Goal: Book appointment/travel/reservation

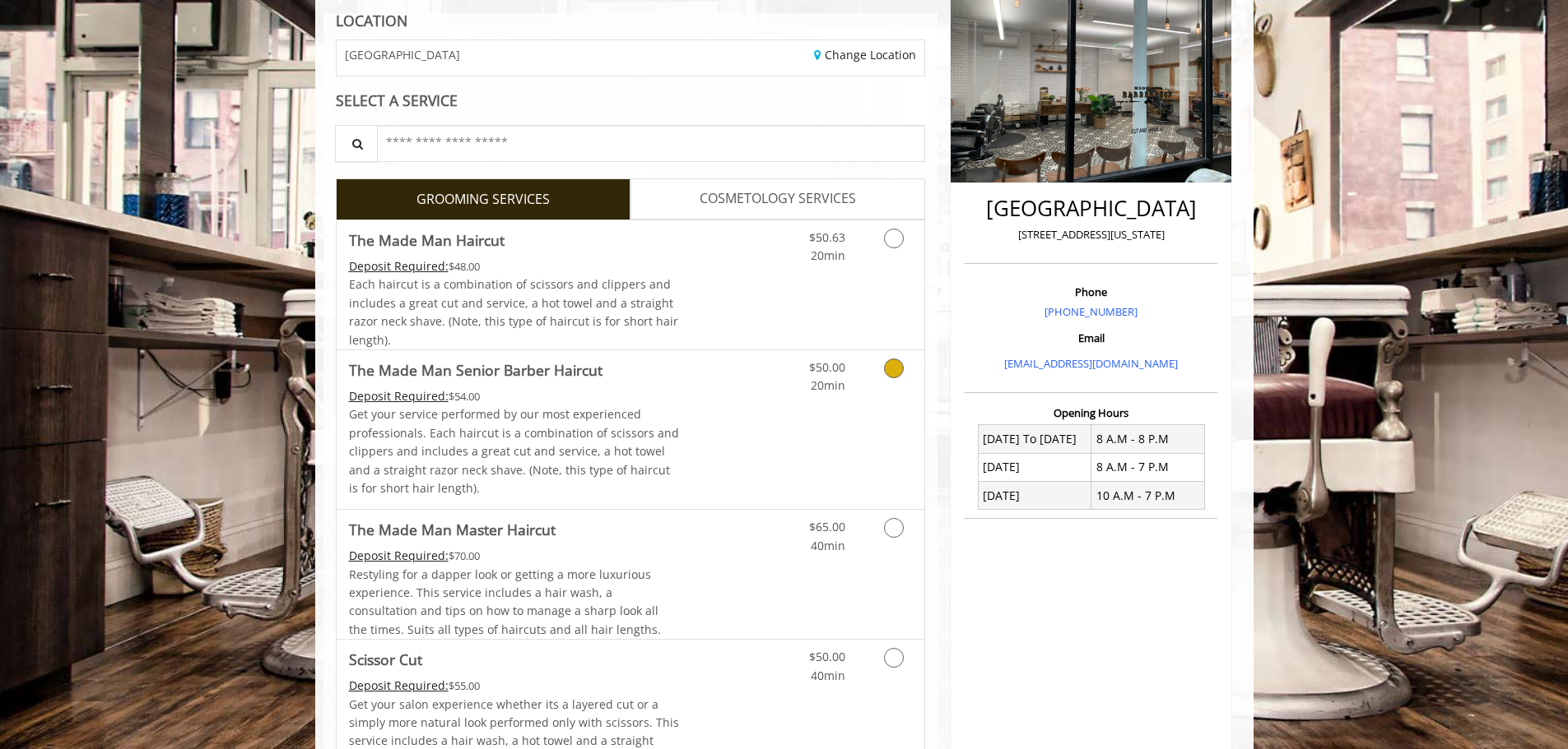
scroll to position [247, 0]
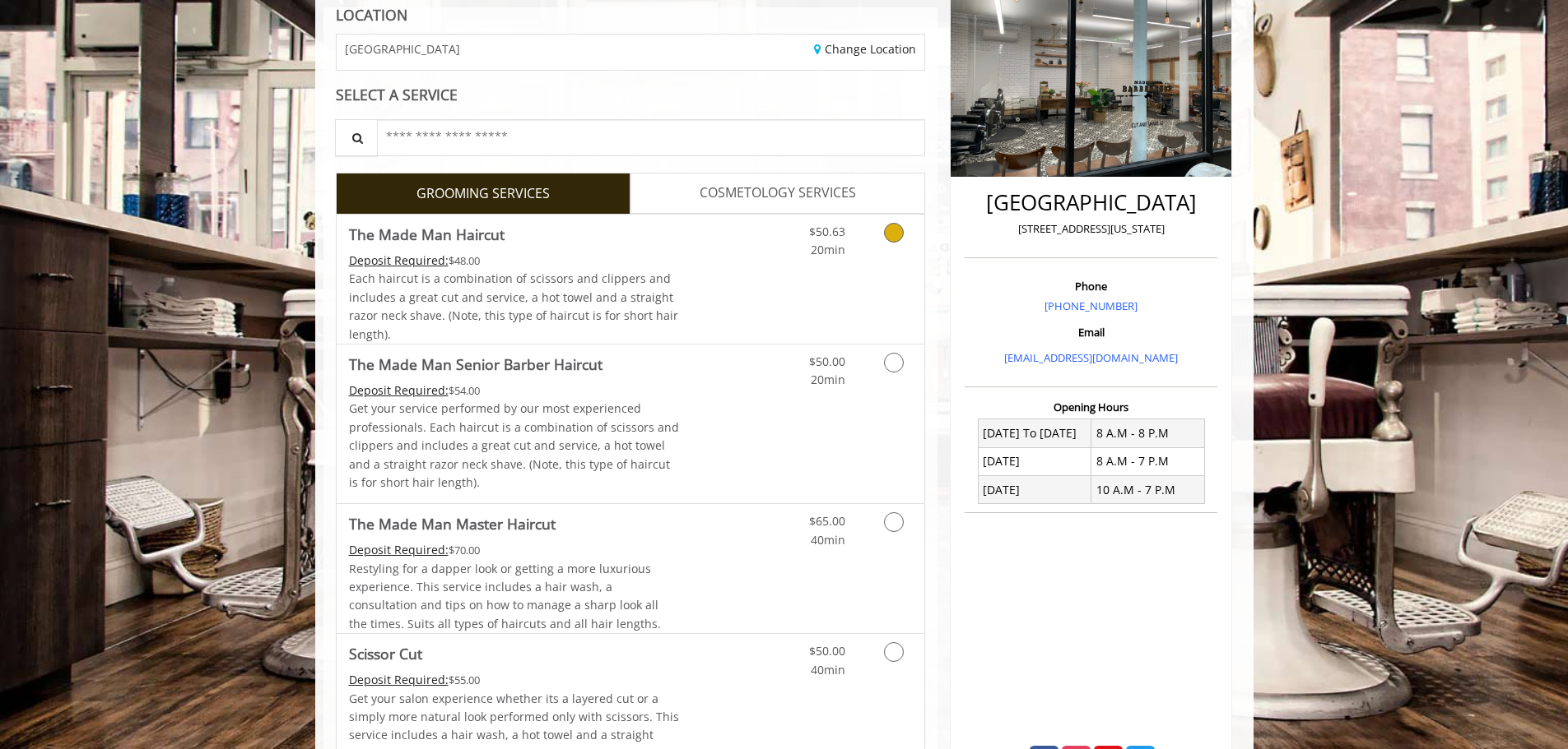
click at [740, 307] on link "Discounted Price" at bounding box center [727, 280] width 98 height 129
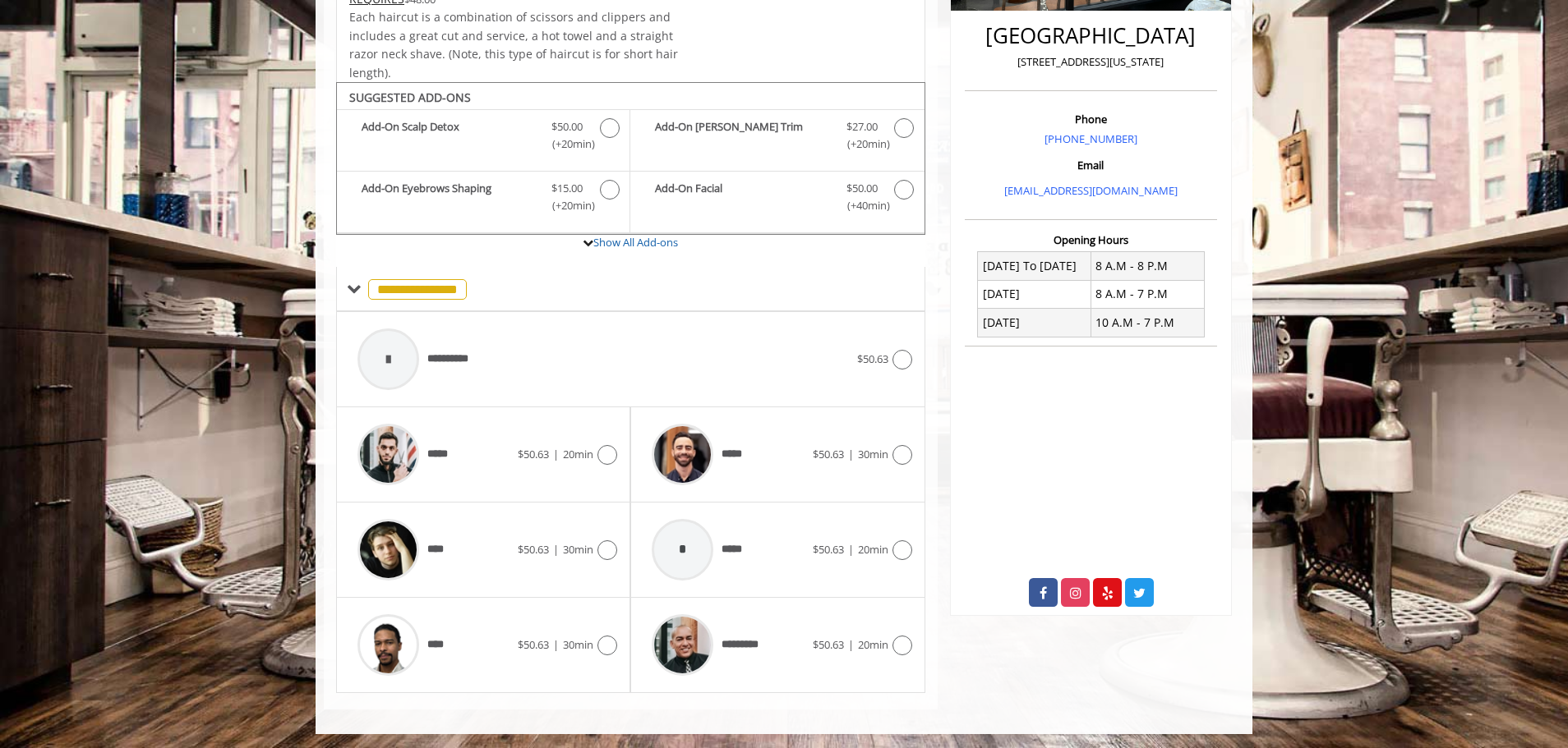
scroll to position [415, 0]
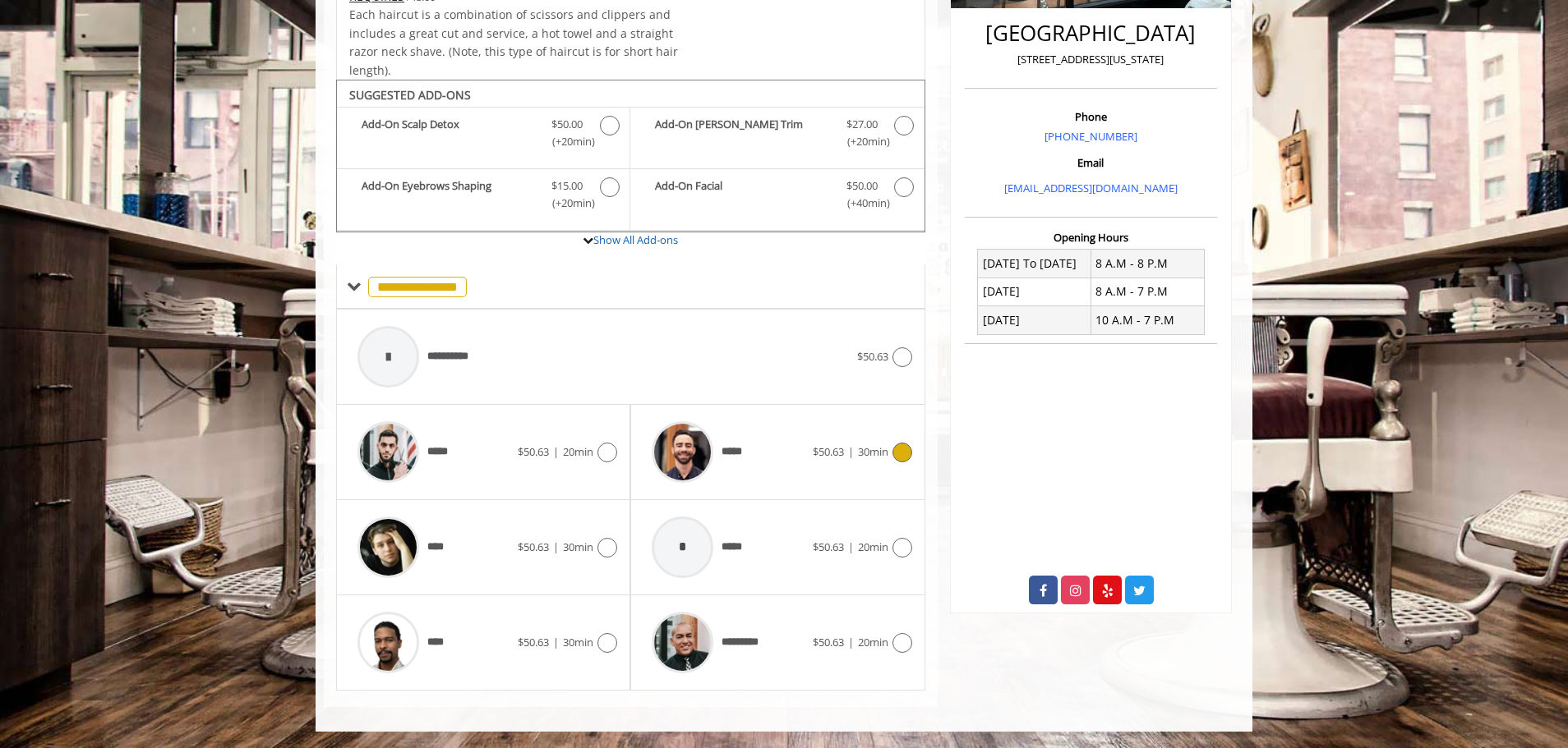
click at [900, 454] on icon at bounding box center [902, 453] width 20 height 20
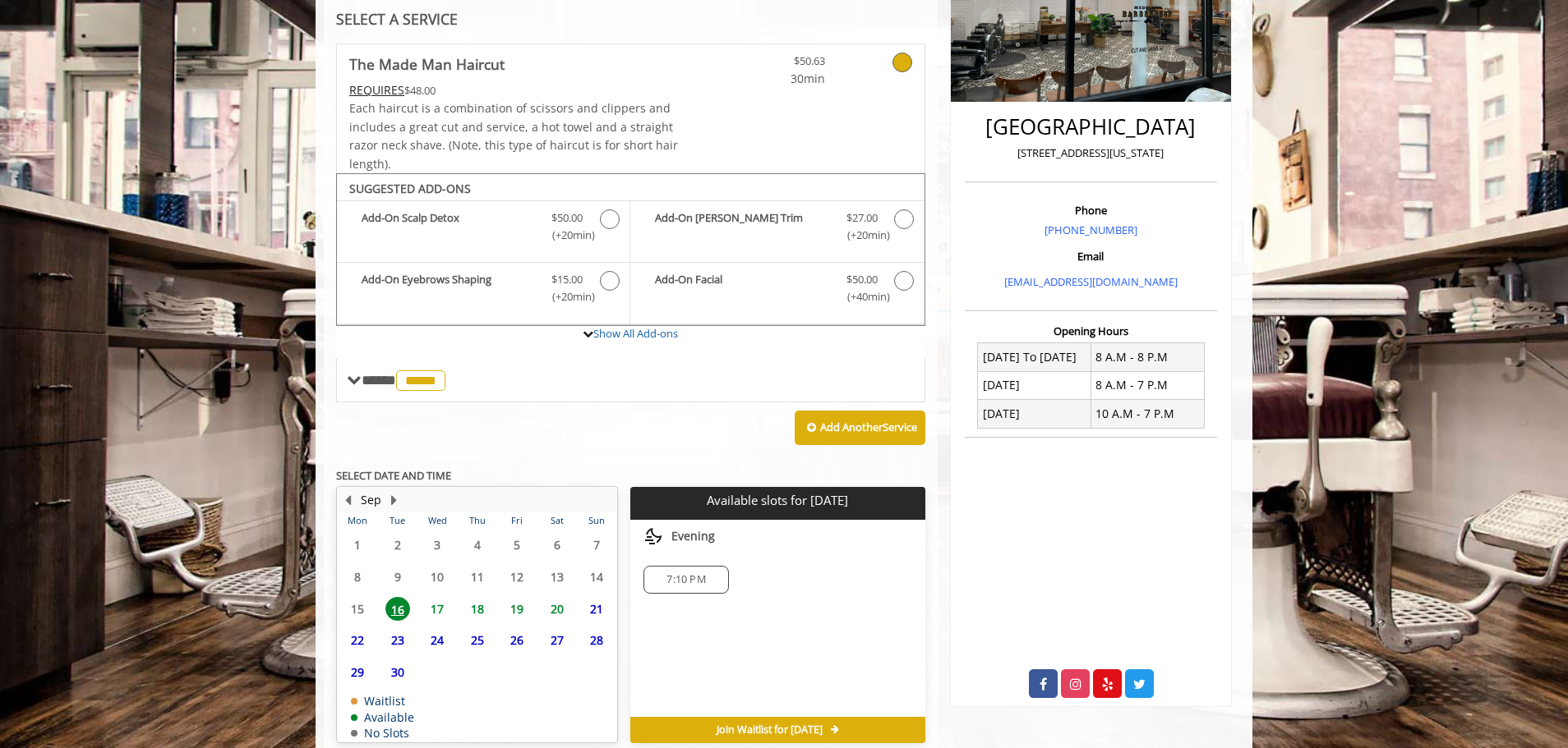
scroll to position [398, 0]
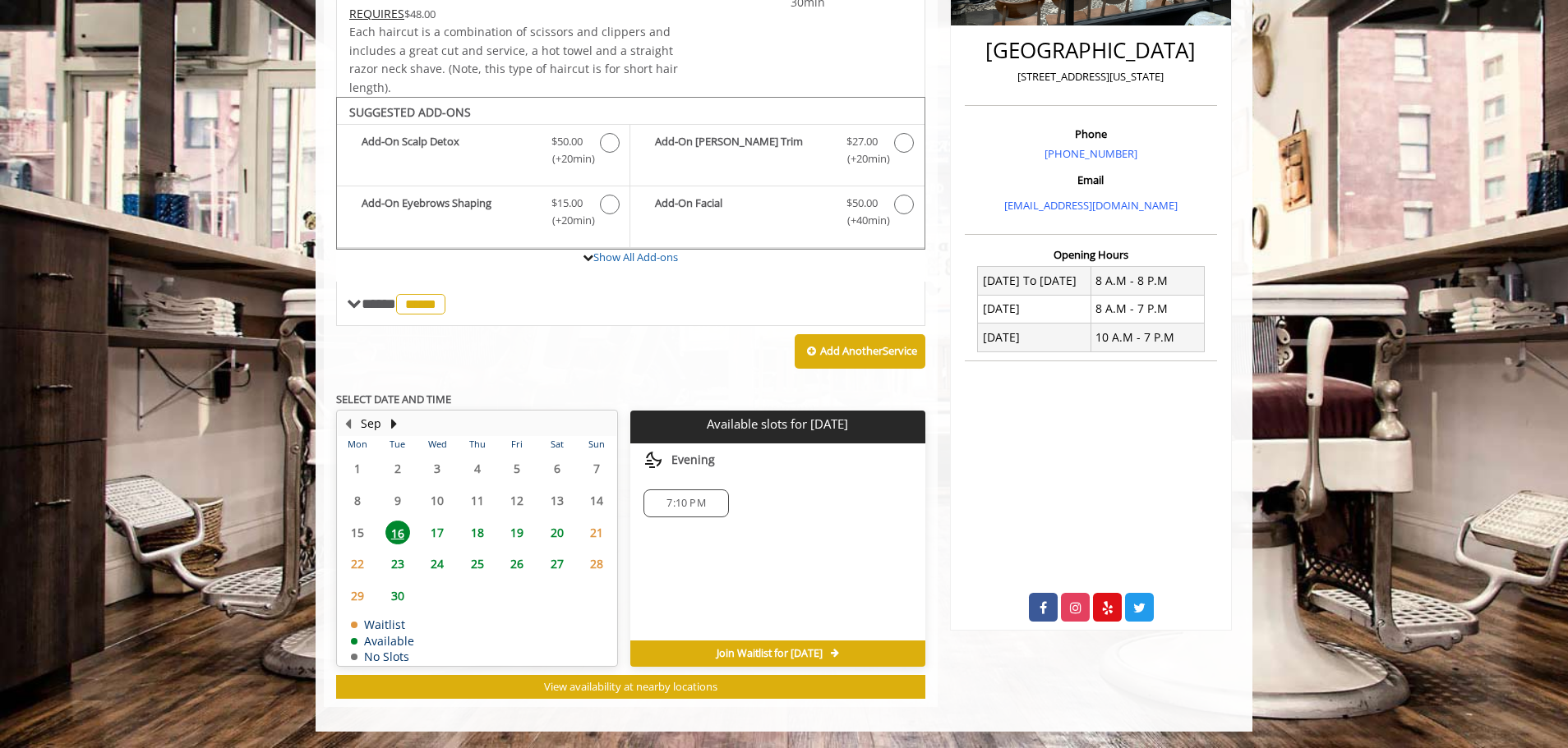
click at [435, 534] on span "17" at bounding box center [437, 532] width 25 height 24
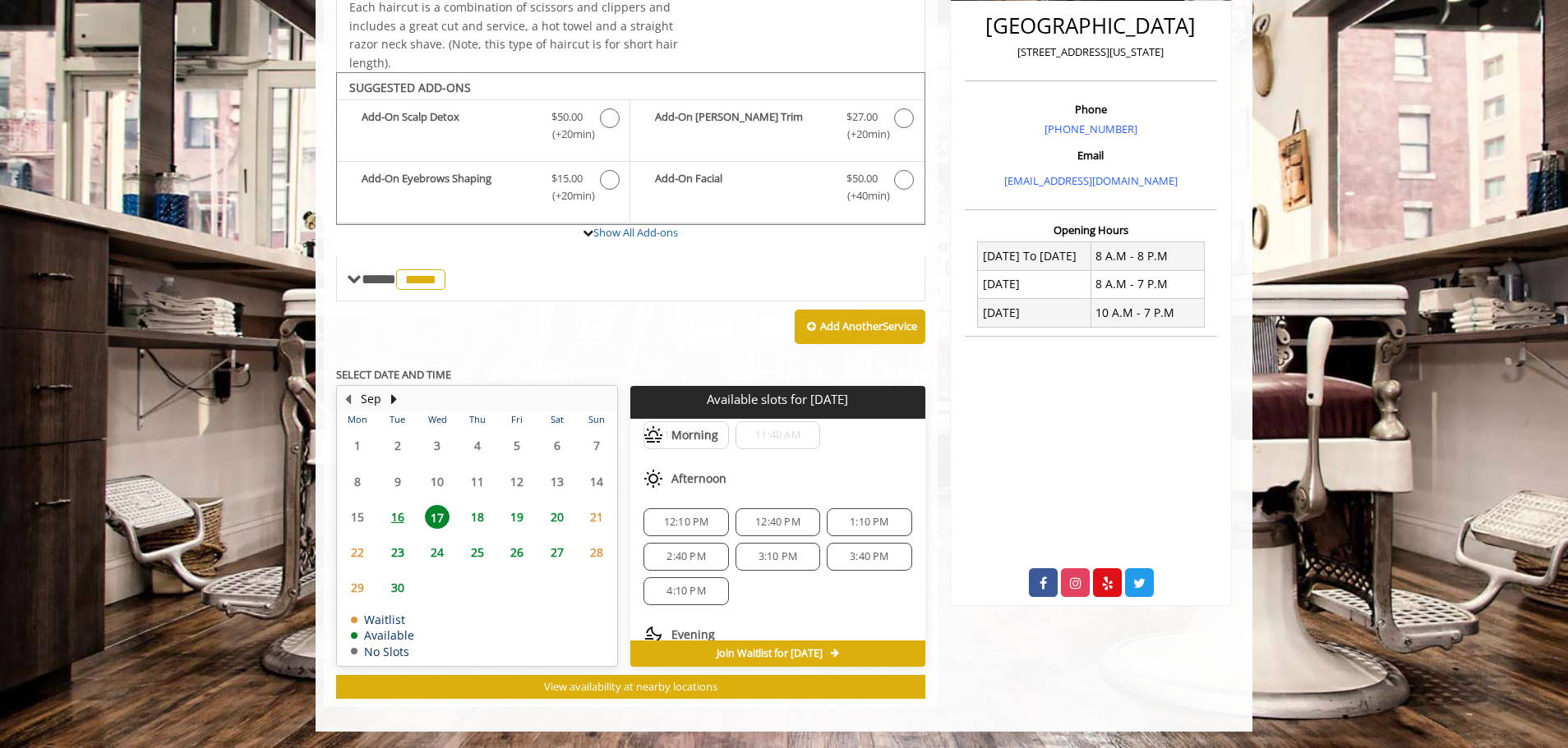
scroll to position [82, 0]
click at [772, 558] on span "3:10 PM" at bounding box center [777, 552] width 39 height 13
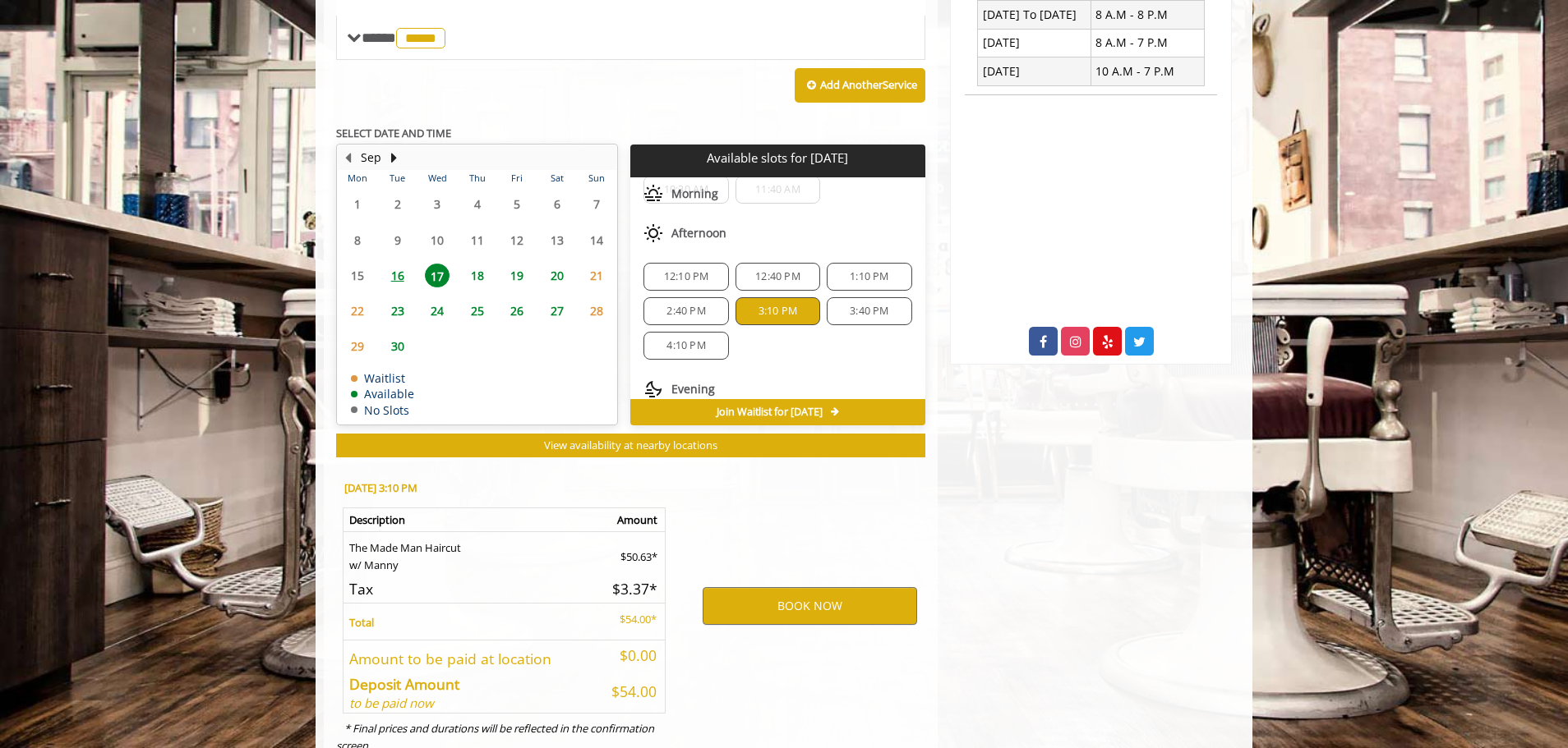
scroll to position [719, 0]
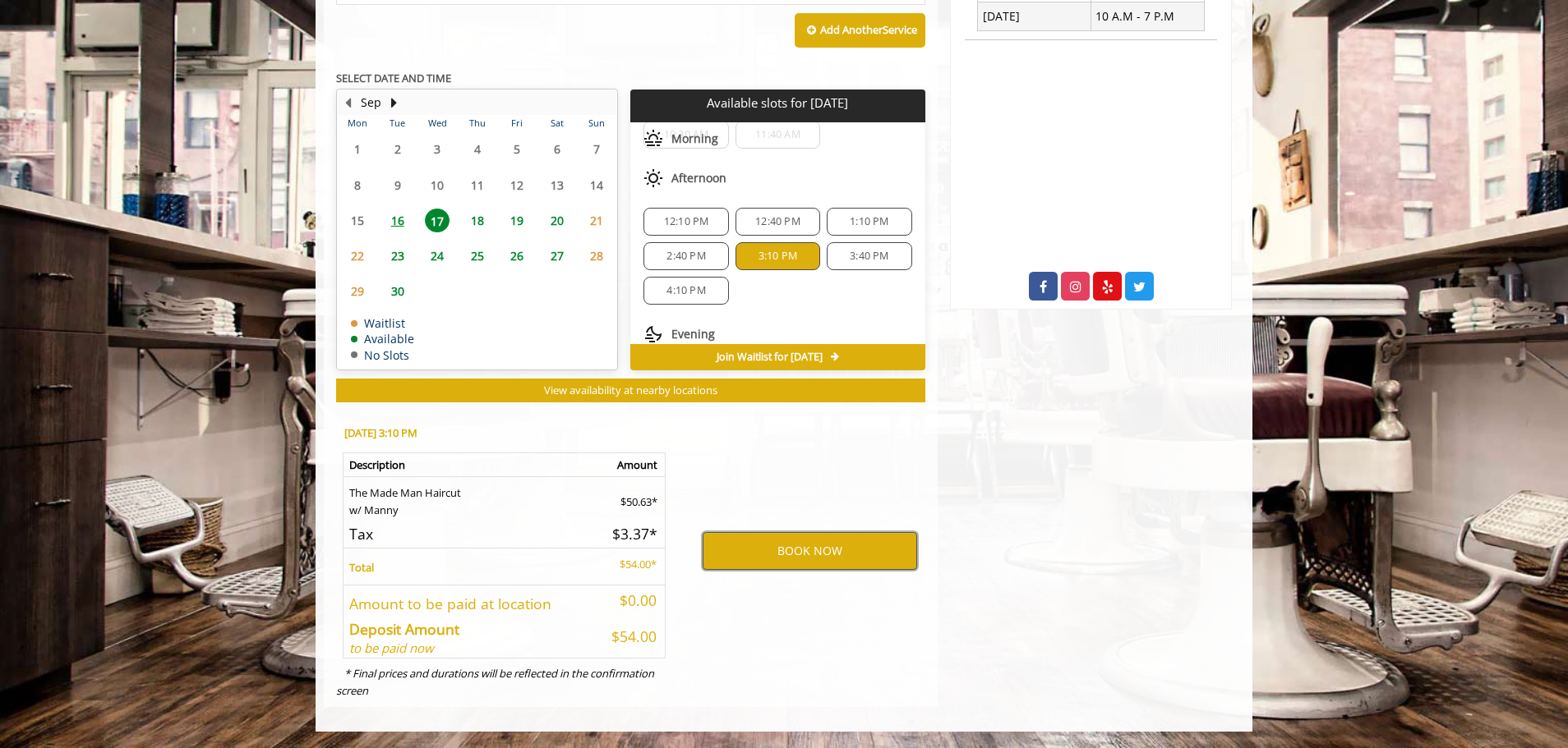
click at [879, 561] on button "BOOK NOW" at bounding box center [810, 551] width 215 height 38
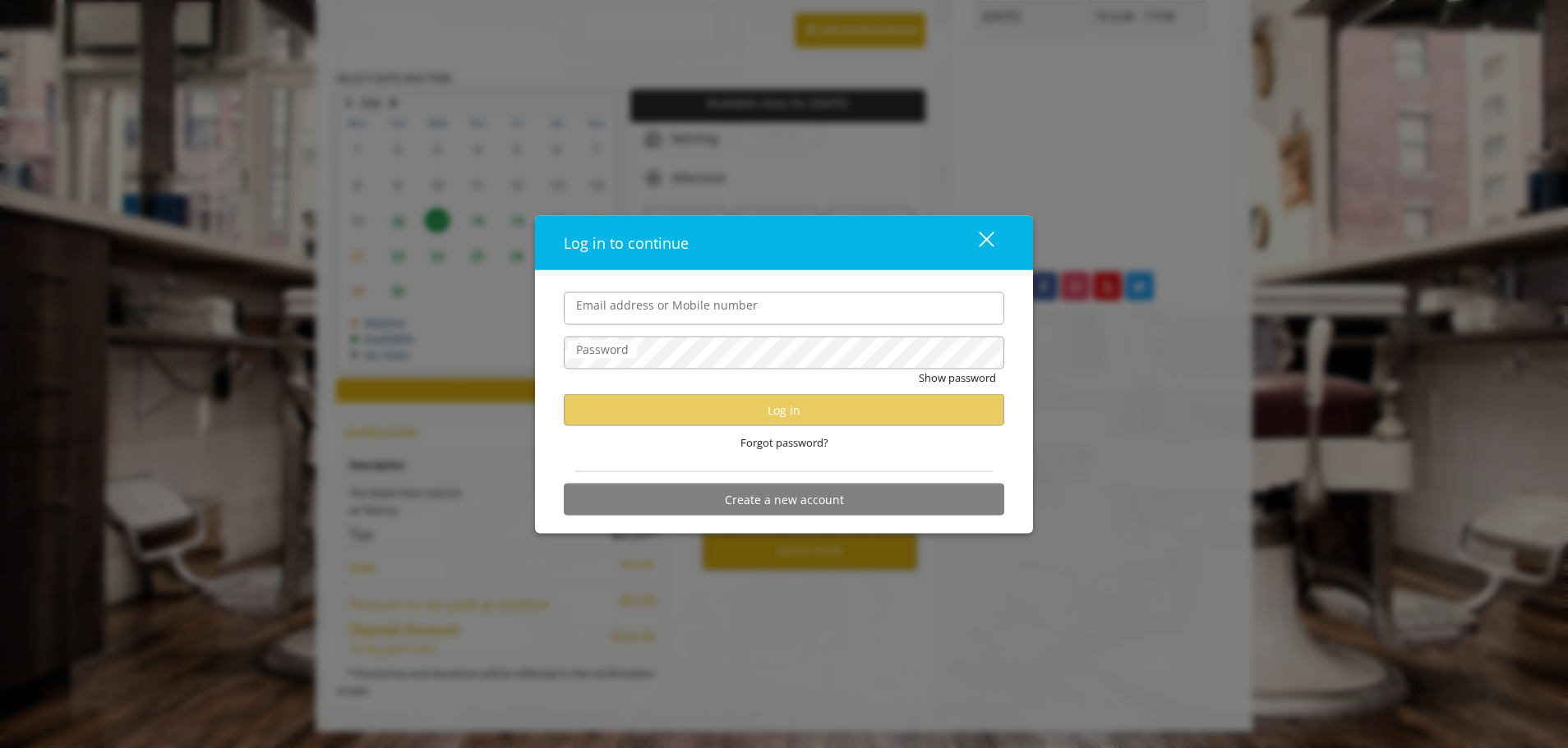
type input "**********"
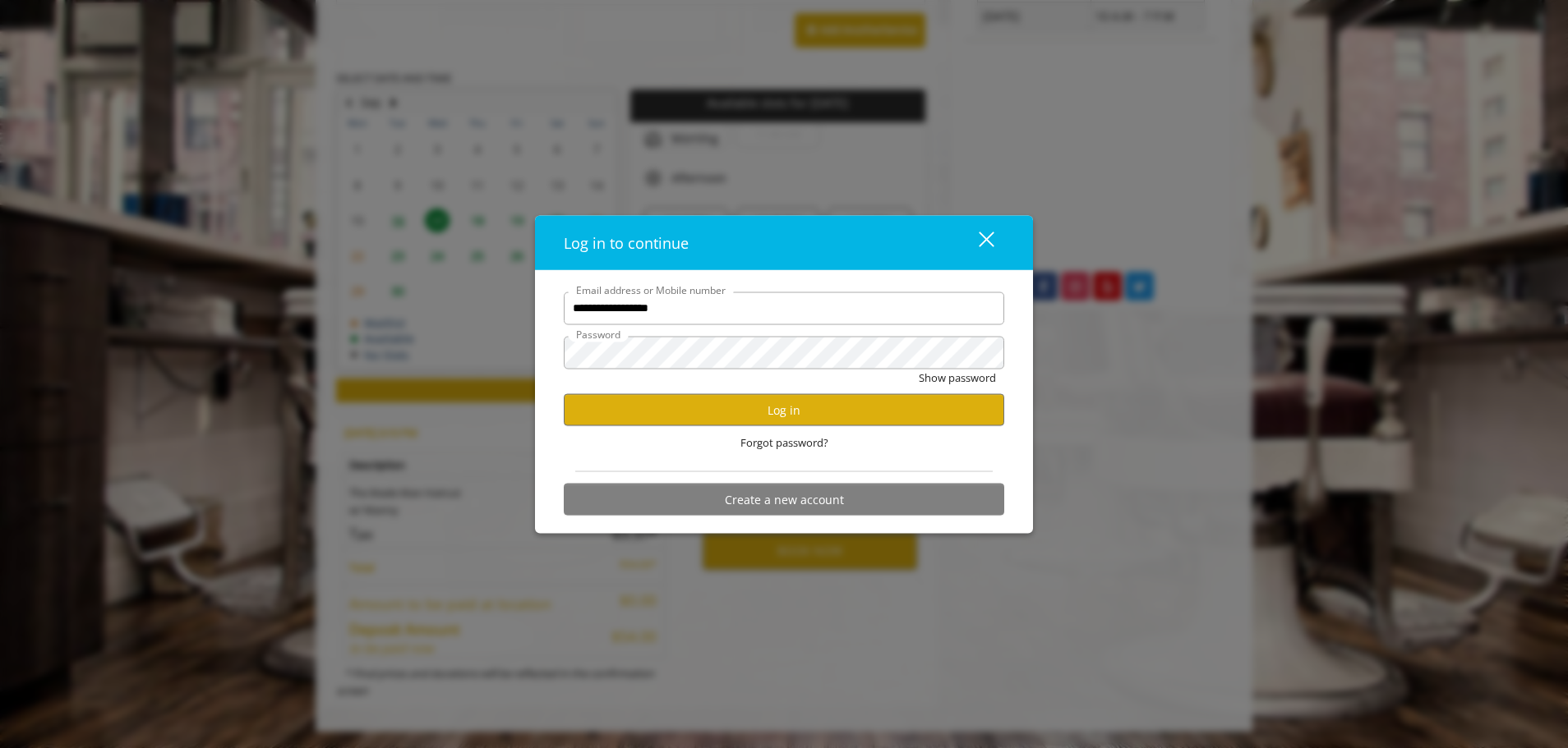
scroll to position [0, 0]
click at [763, 424] on button "Log in" at bounding box center [783, 410] width 440 height 32
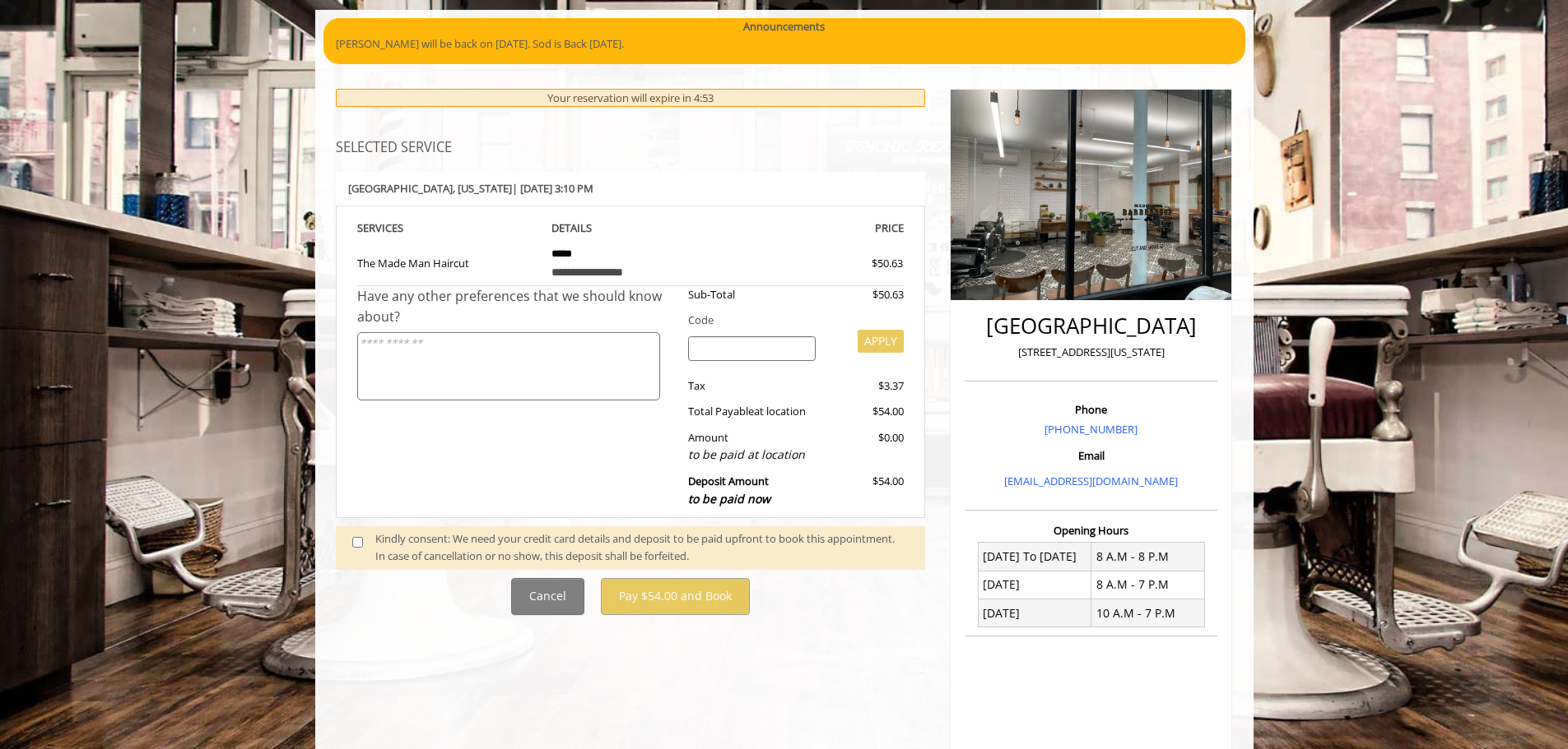
scroll to position [83, 0]
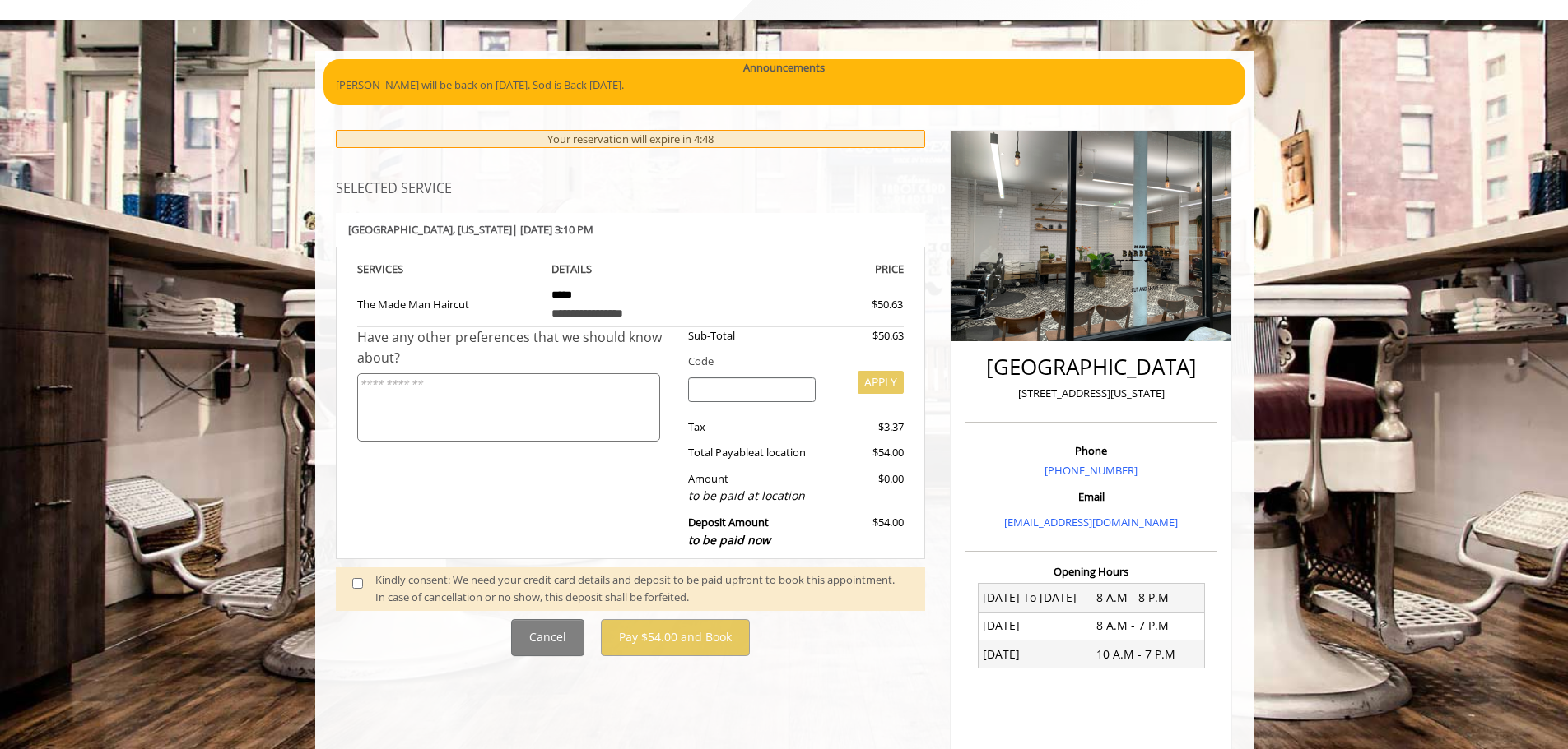
click at [378, 588] on div "Kindly consent: We need your credit card details and deposit to be paid upfront…" at bounding box center [642, 589] width 533 height 35
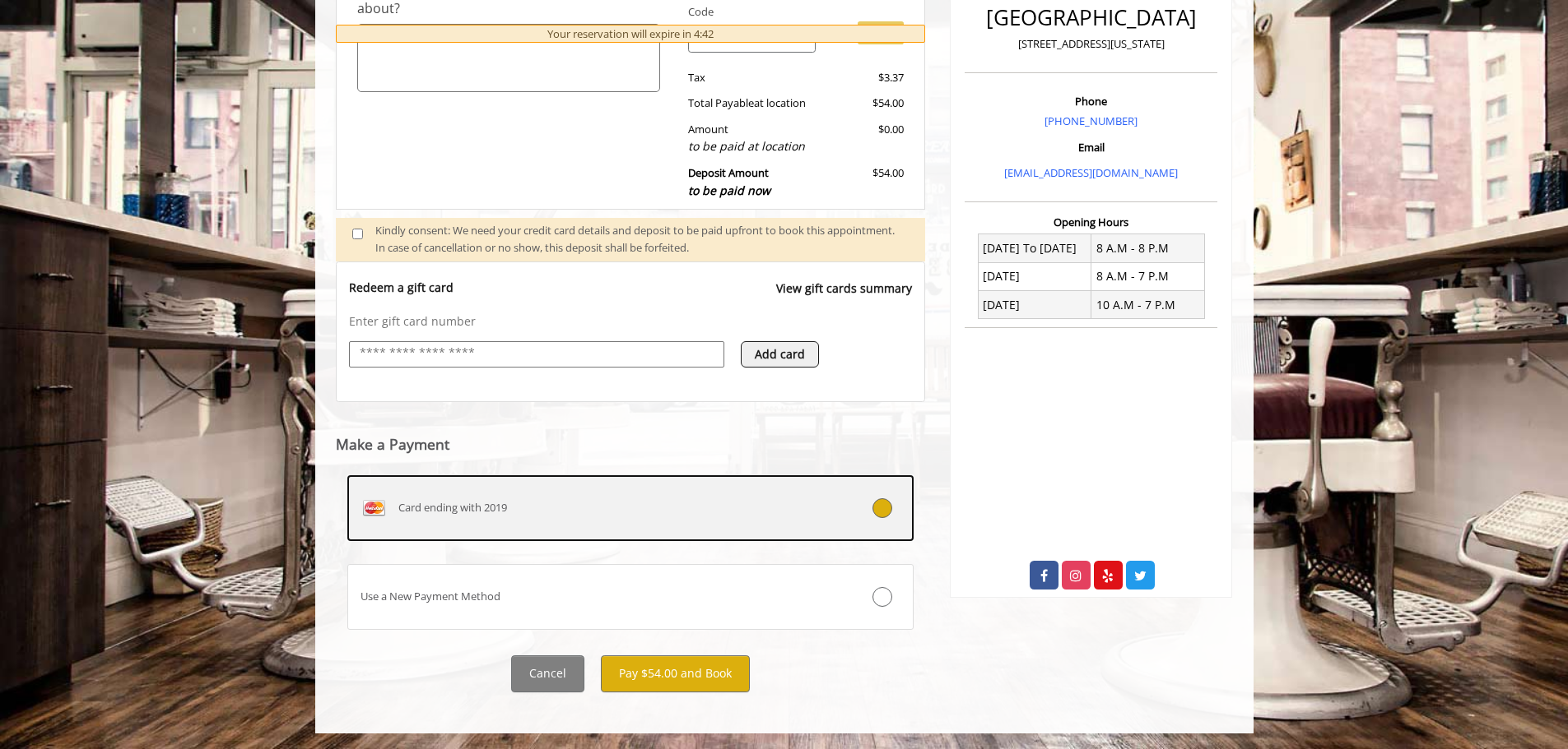
scroll to position [433, 0]
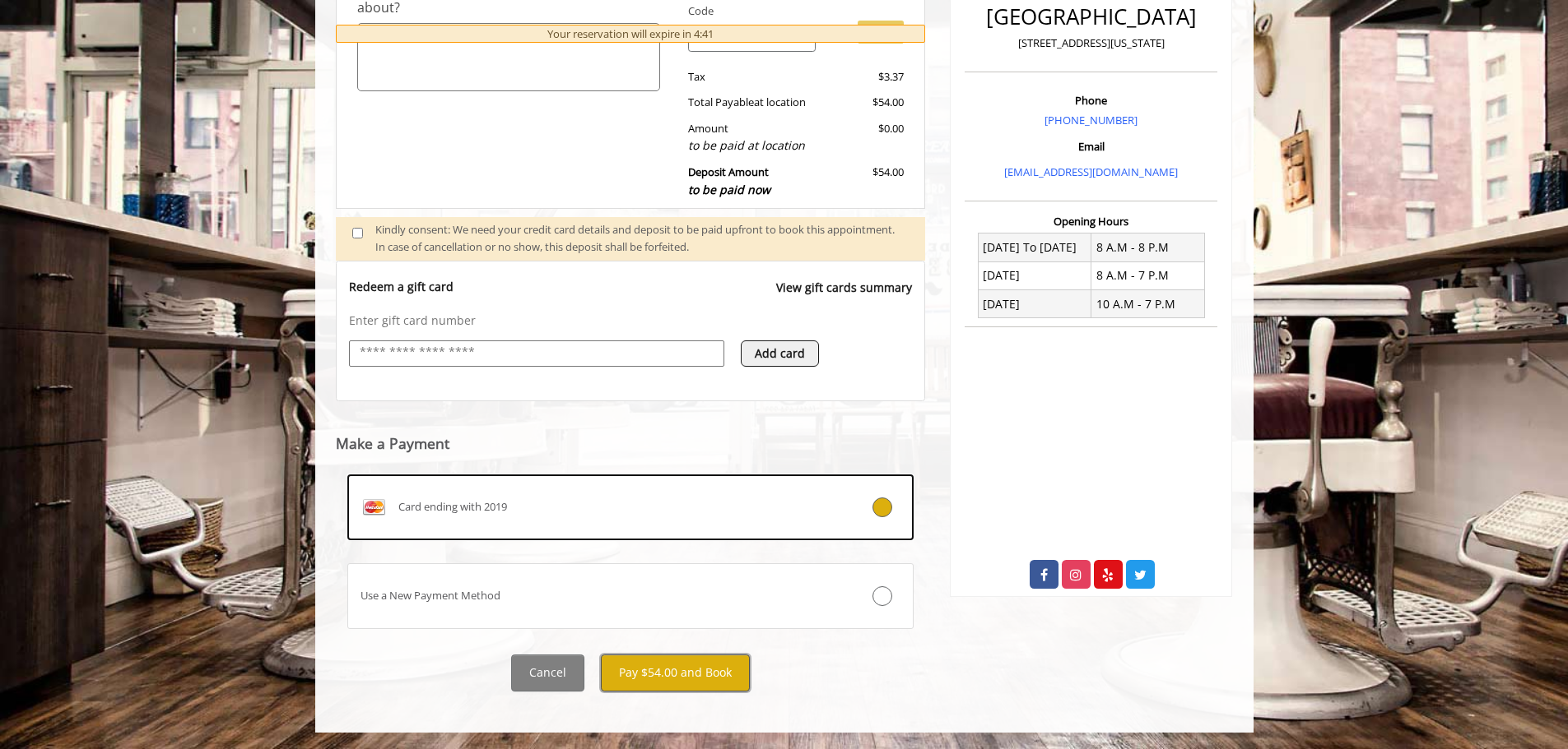
click at [675, 673] on button "Pay $54.00 and Book" at bounding box center [676, 672] width 149 height 37
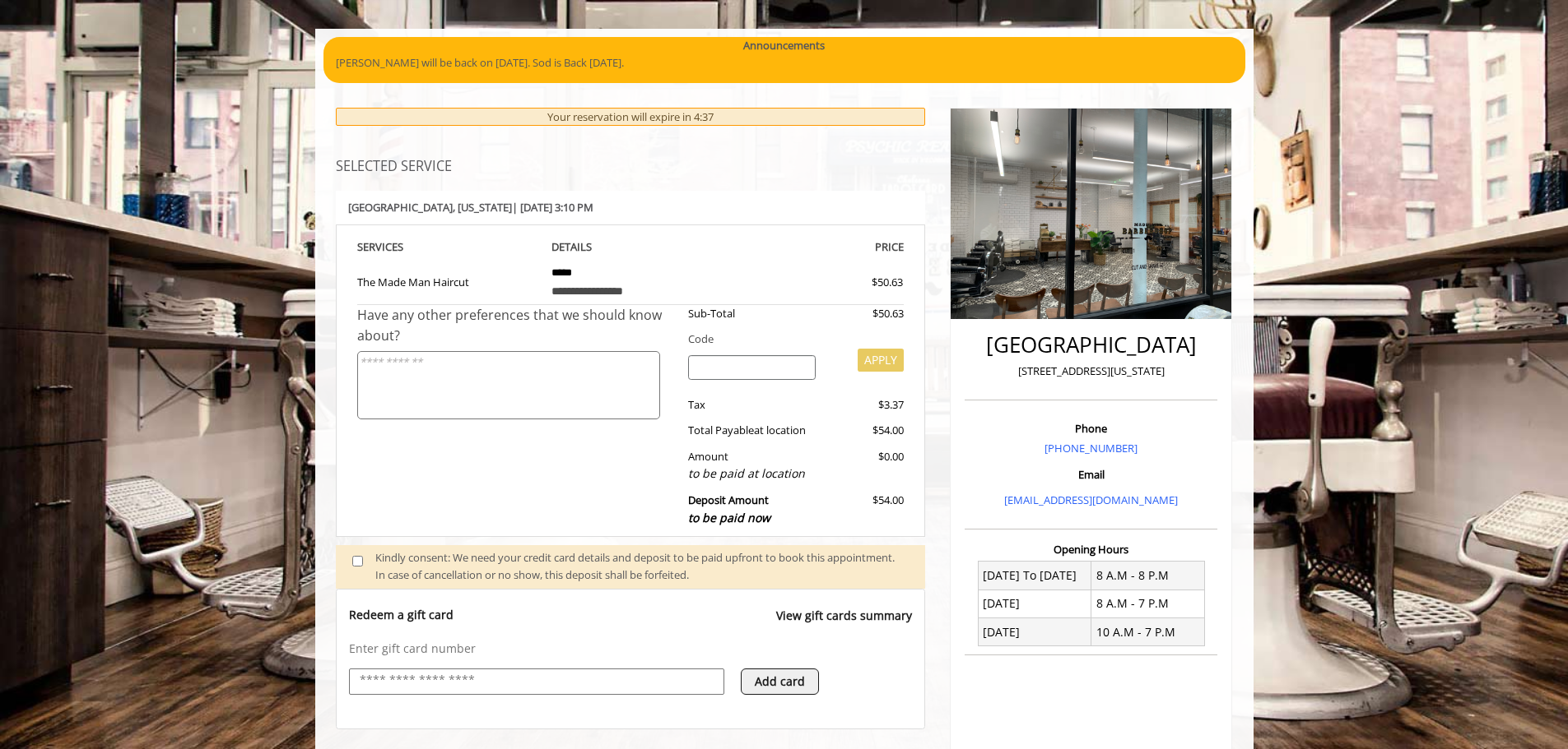
scroll to position [103, 0]
